Goal: Task Accomplishment & Management: Use online tool/utility

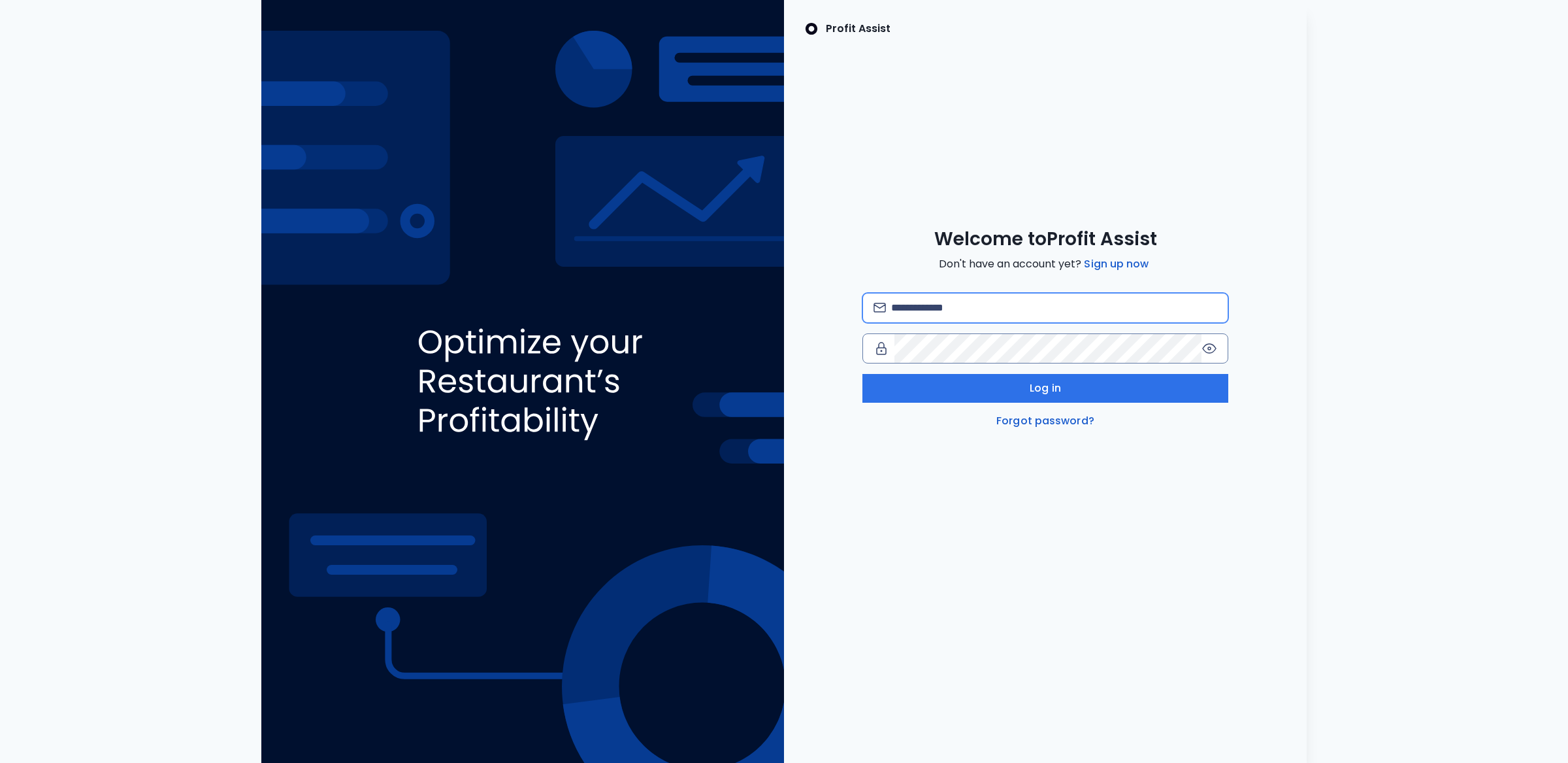
click at [1036, 301] on input "email" at bounding box center [1055, 307] width 326 height 29
type input "**********"
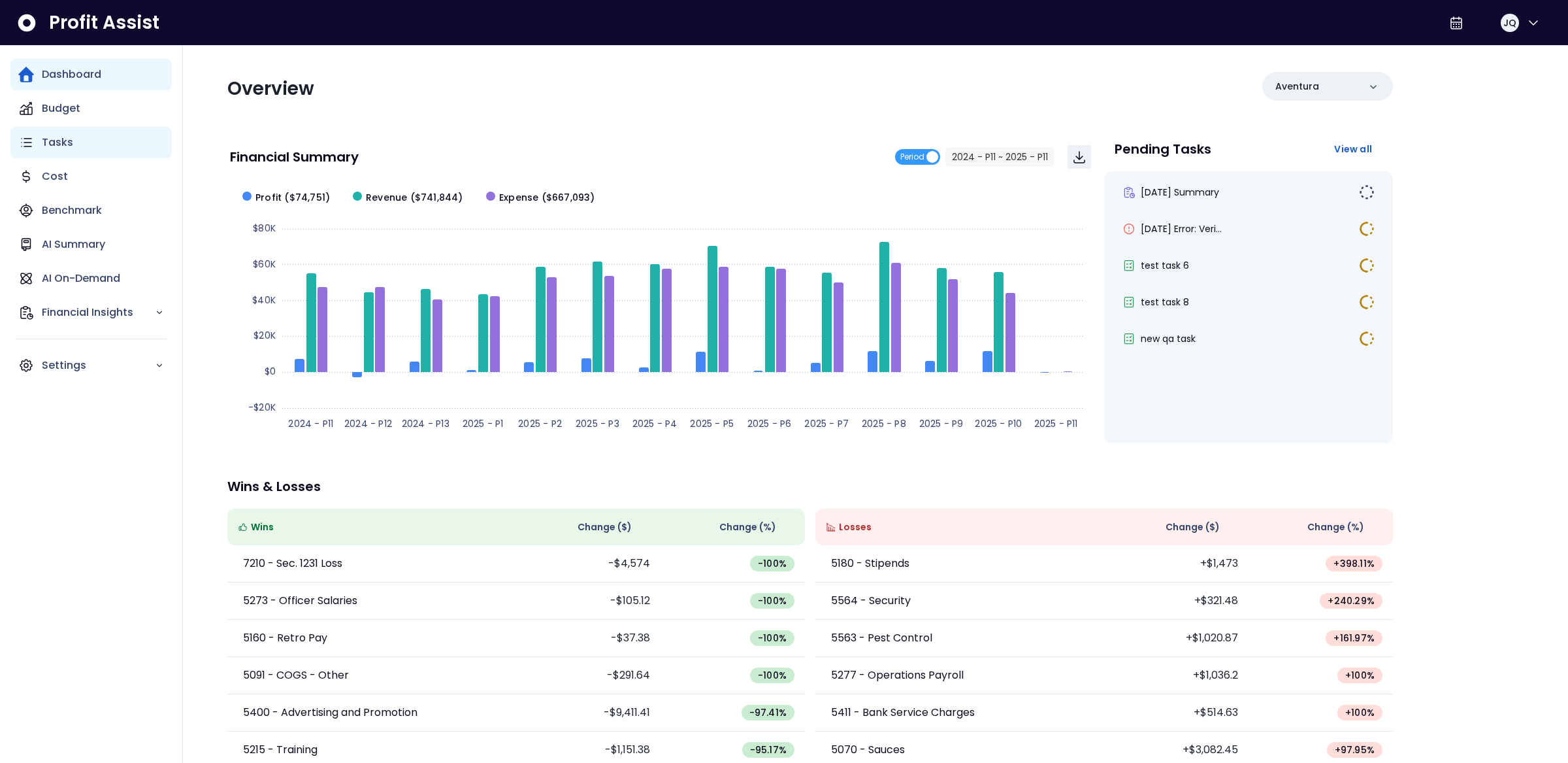
click at [108, 144] on div "Tasks" at bounding box center [92, 142] width 162 height 32
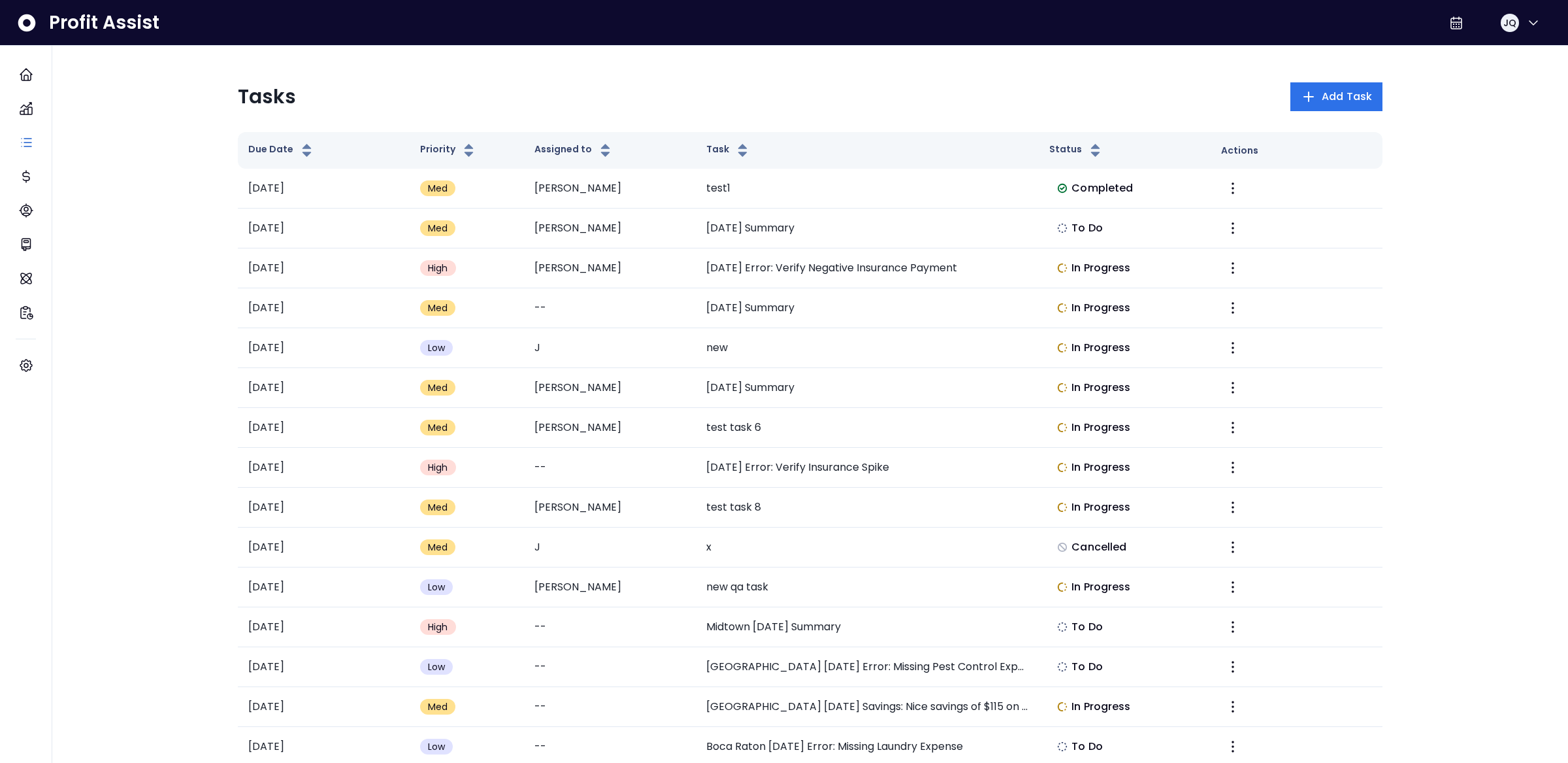
click at [459, 84] on div "Tasks Add Task" at bounding box center [810, 96] width 1145 height 29
click at [24, 71] on icon "Main navigation" at bounding box center [26, 74] width 15 height 16
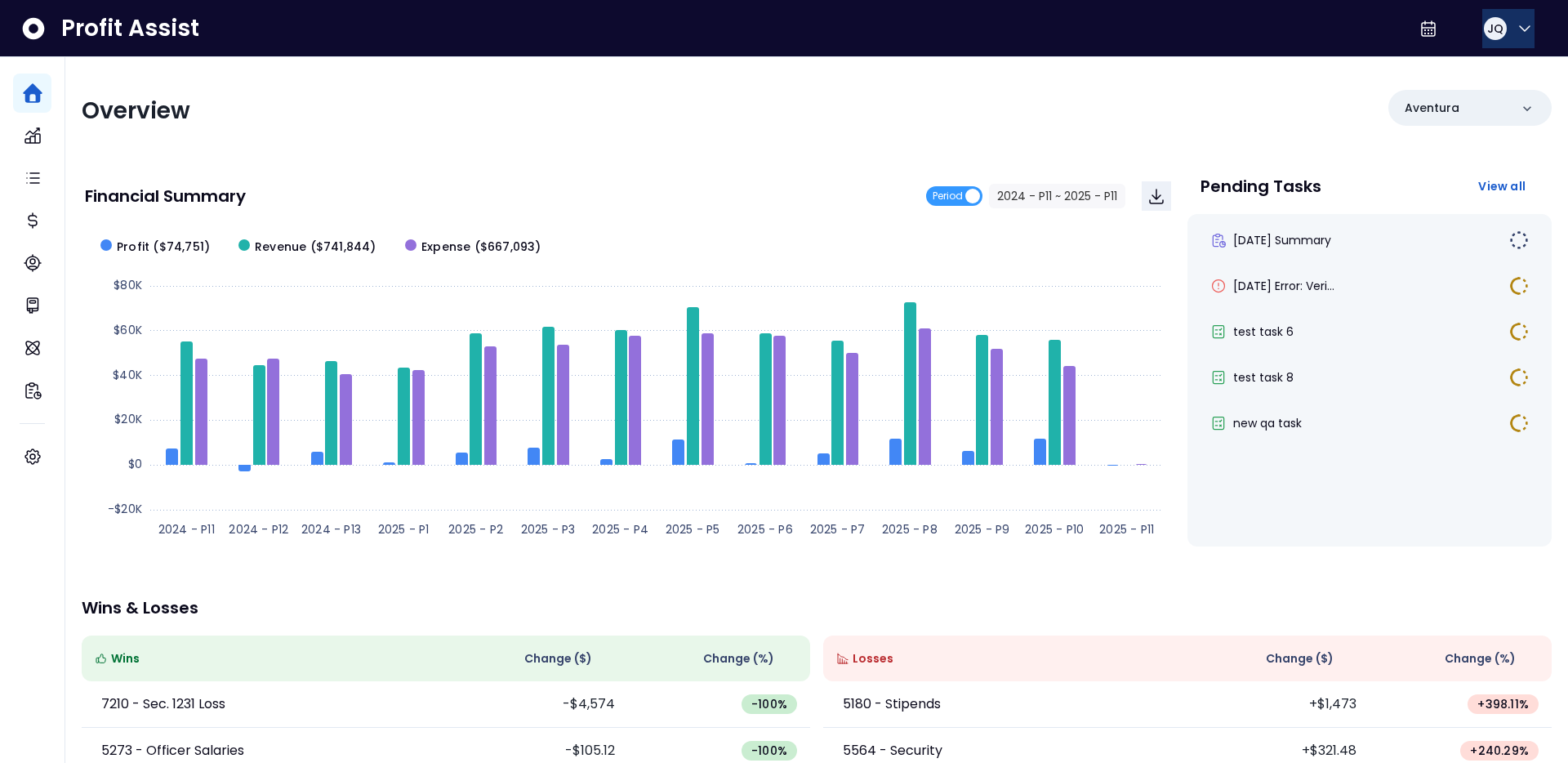
click at [1528, 25] on button "JQ" at bounding box center [1508, 29] width 52 height 40
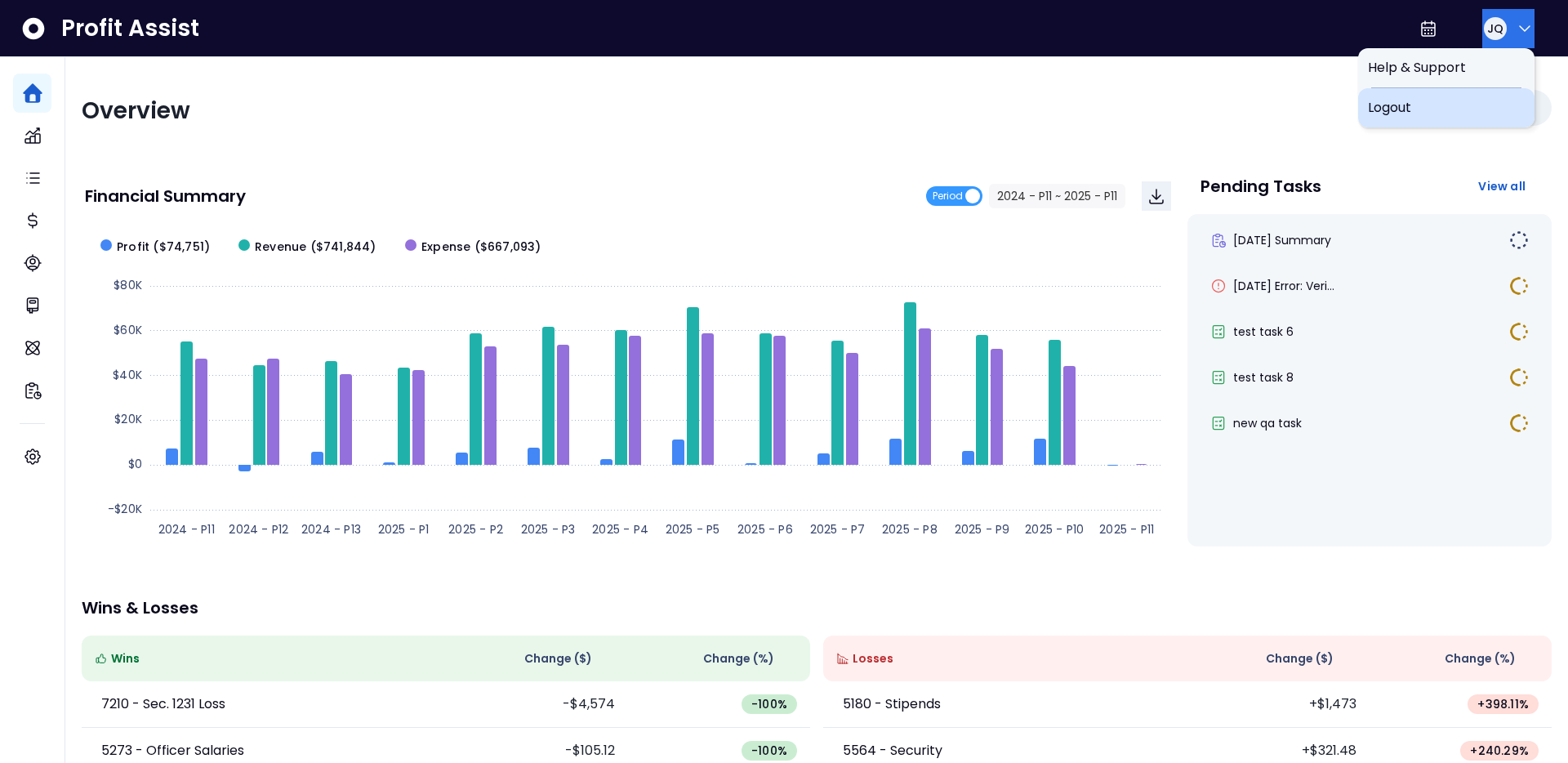
click at [1469, 102] on span "Logout" at bounding box center [1446, 107] width 157 height 19
